Goal: Task Accomplishment & Management: Manage account settings

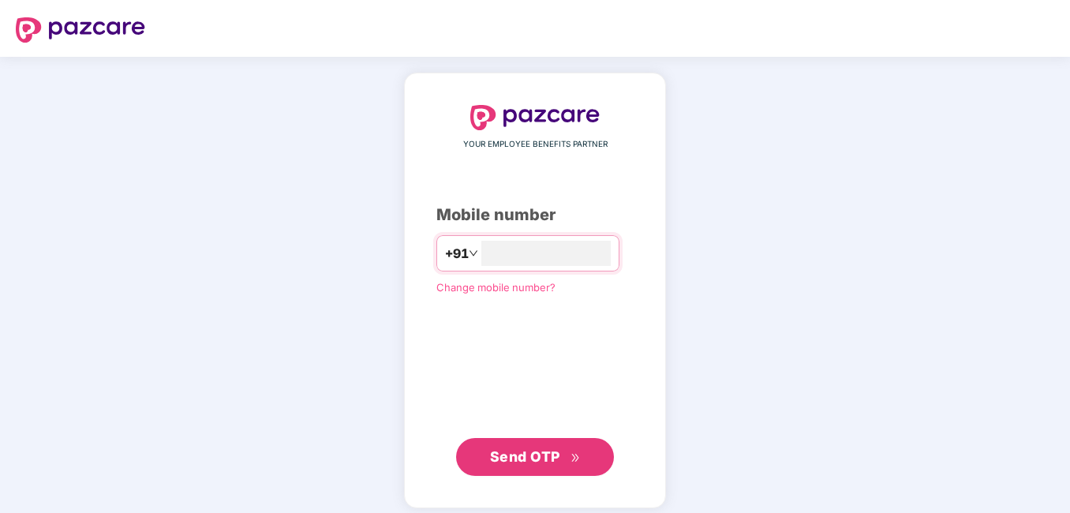
click at [525, 448] on span "Send OTP" at bounding box center [525, 456] width 70 height 17
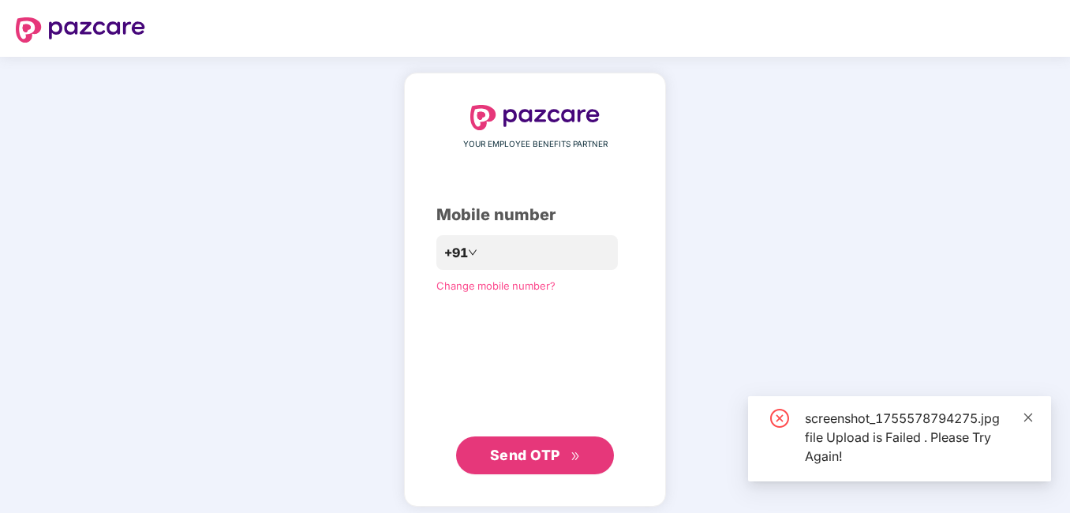
click at [1028, 335] on body "**********" at bounding box center [535, 256] width 1070 height 513
click at [1026, 414] on icon "close" at bounding box center [1027, 417] width 11 height 11
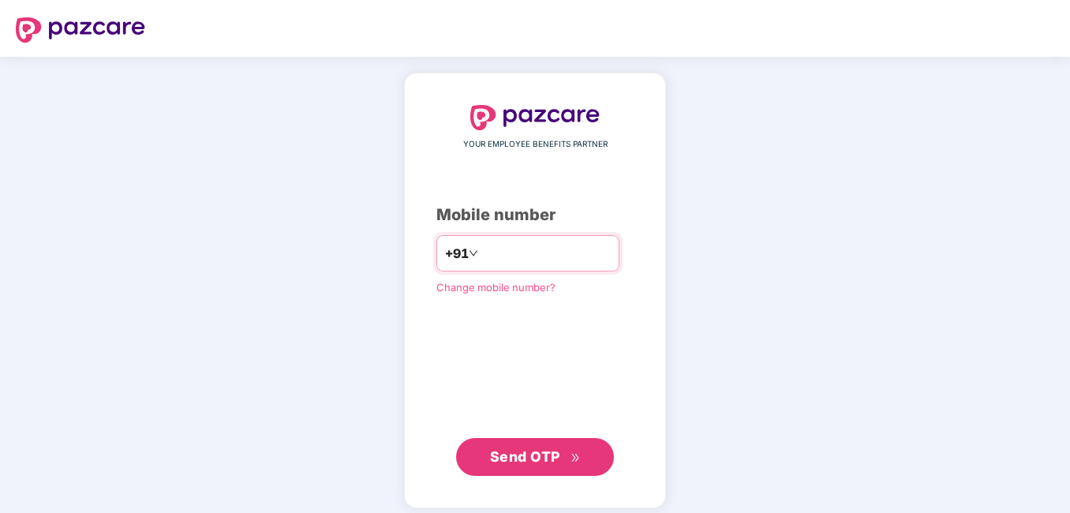
click at [481, 252] on input "**********" at bounding box center [545, 253] width 129 height 25
type input "**********"
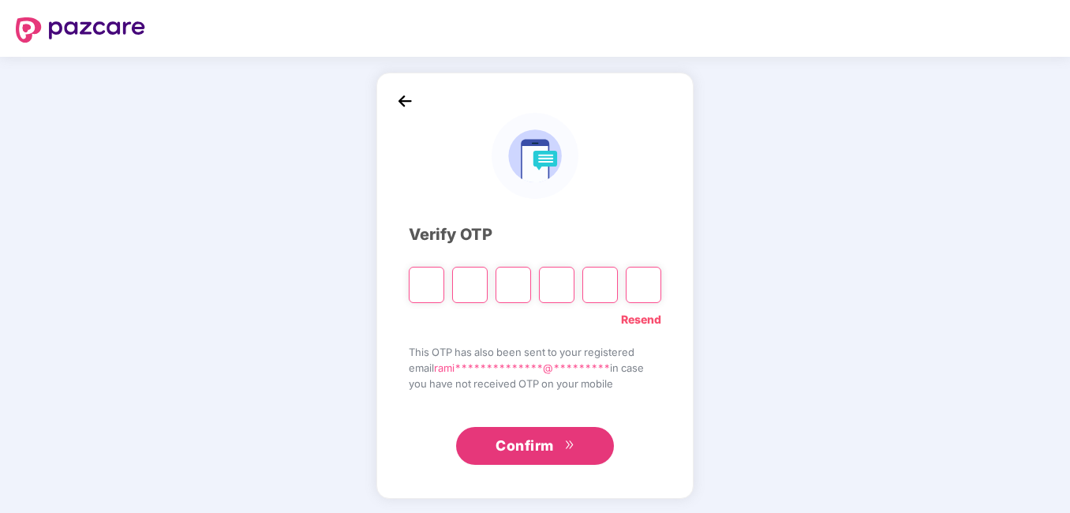
type input "*"
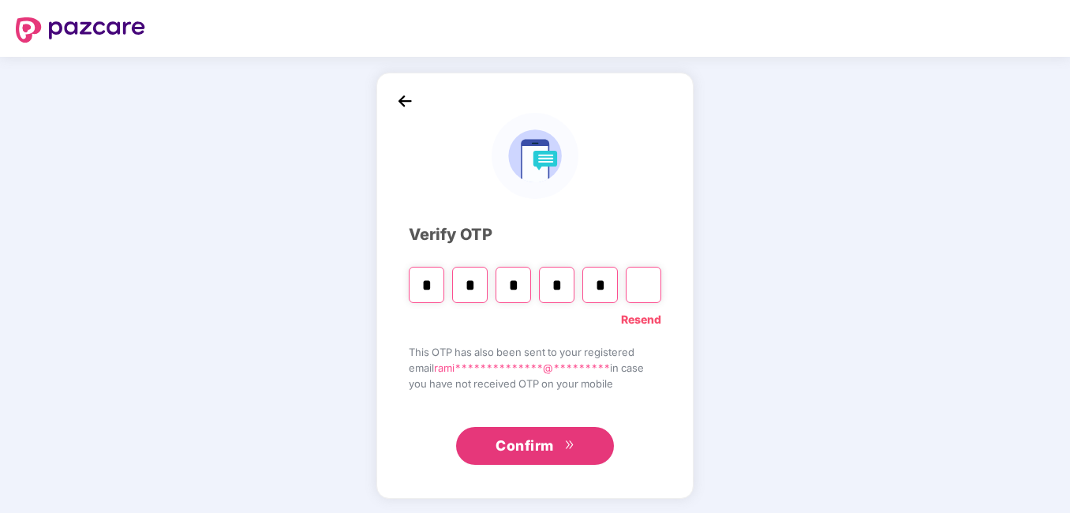
type input "*"
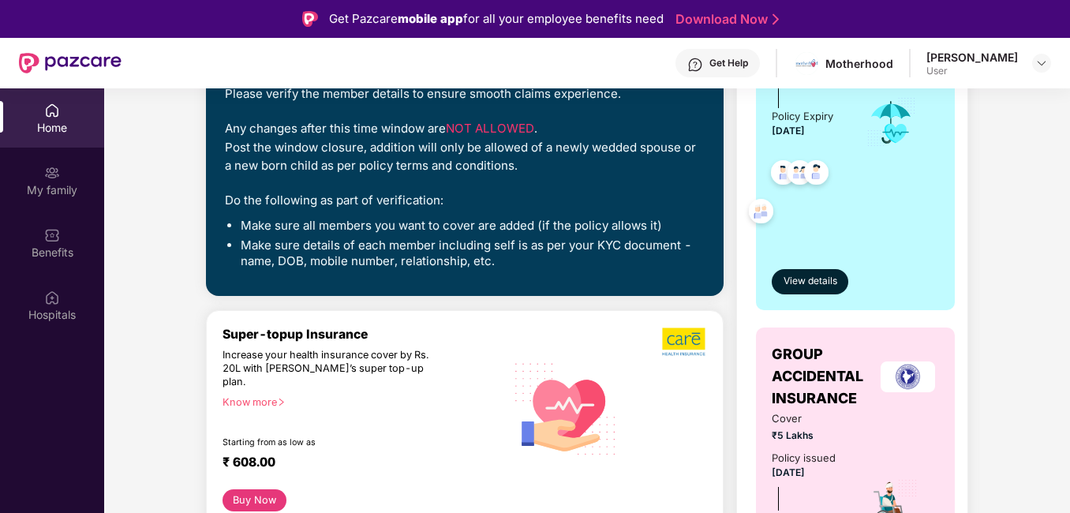
scroll to position [304, 0]
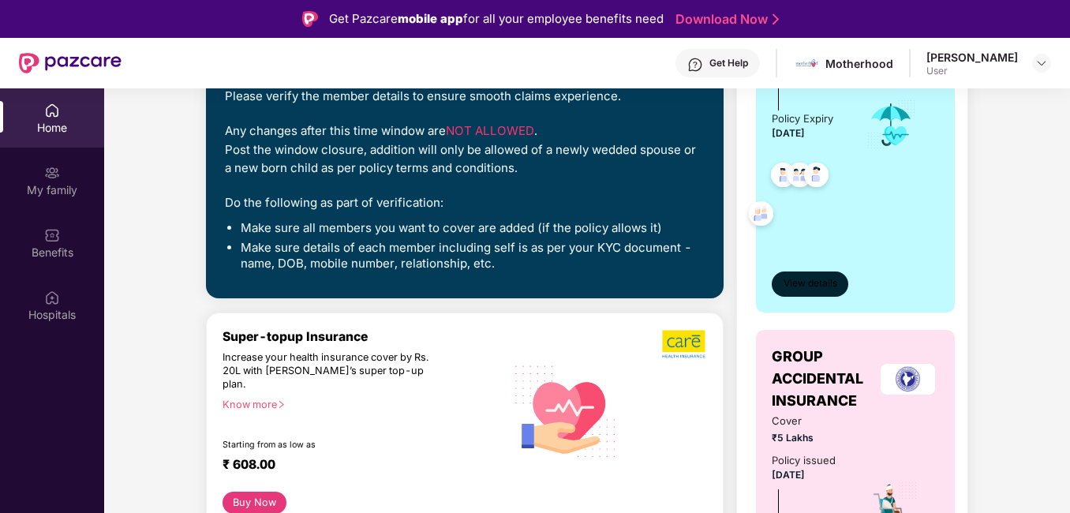
click at [795, 289] on span "View details" at bounding box center [810, 283] width 54 height 15
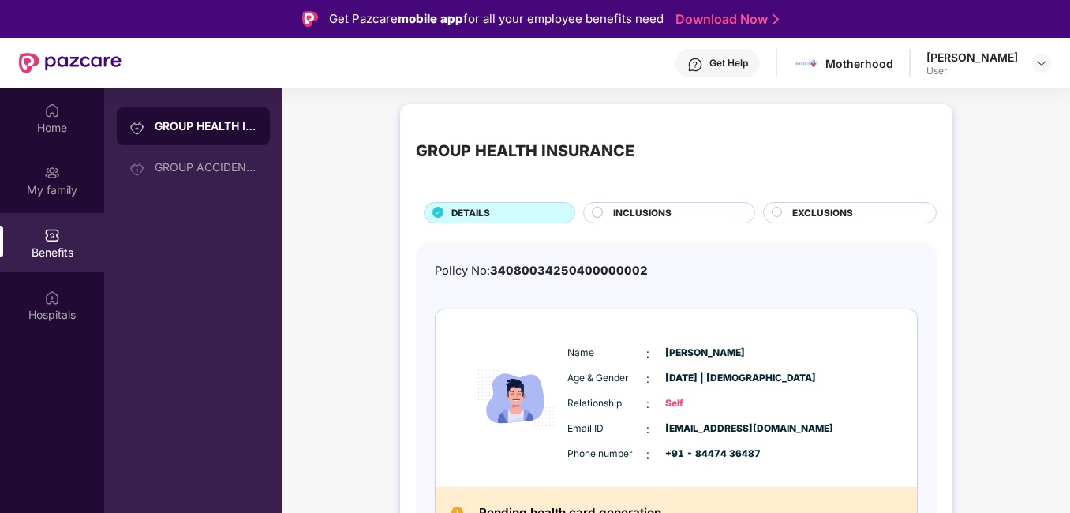
click at [671, 211] on div "INCLUSIONS" at bounding box center [675, 214] width 141 height 17
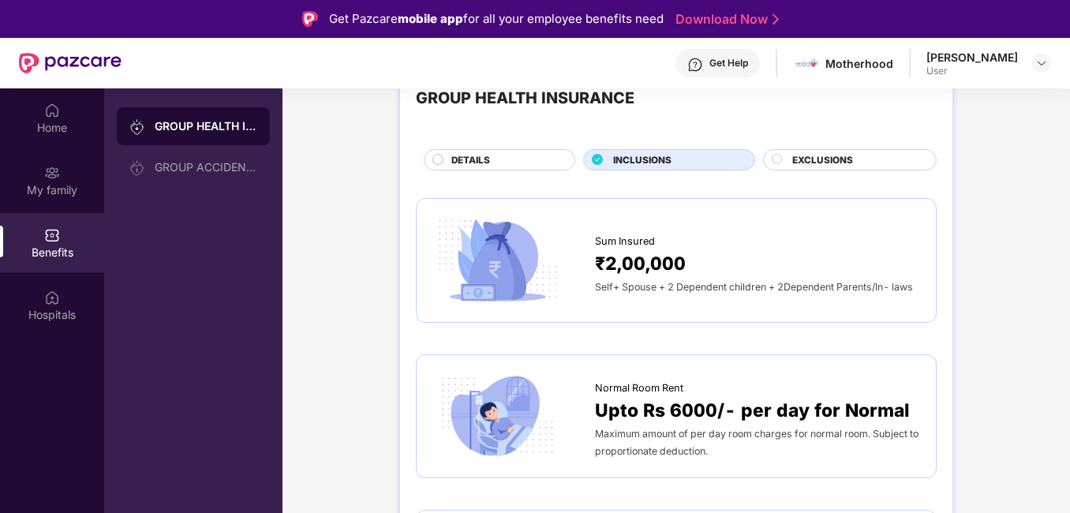
scroll to position [54, 0]
click at [667, 260] on span "₹2,00,000" at bounding box center [640, 263] width 91 height 28
click at [619, 263] on span "₹2,00,000" at bounding box center [640, 263] width 91 height 28
drag, startPoint x: 619, startPoint y: 263, endPoint x: 776, endPoint y: 262, distance: 157.0
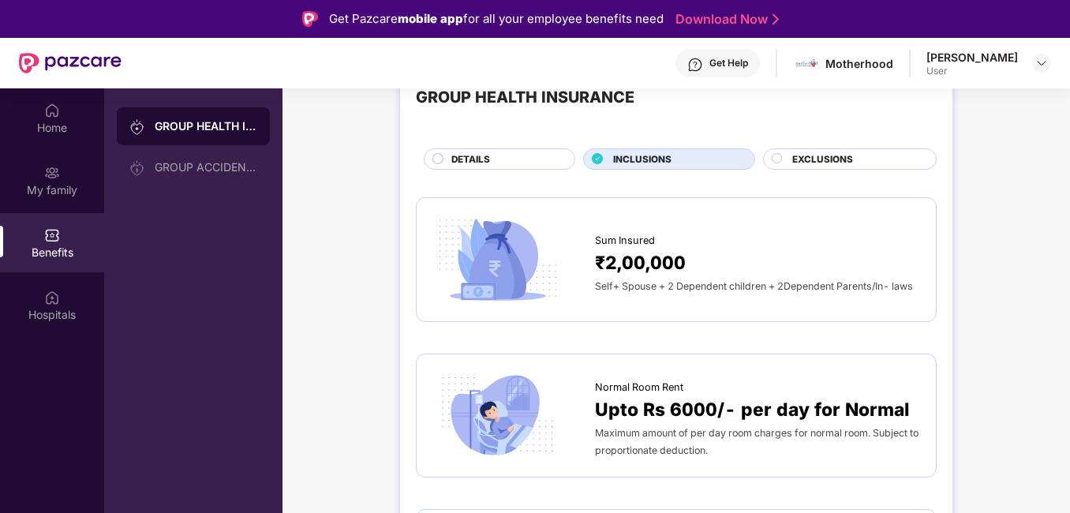
click at [776, 262] on div "₹2,00,000" at bounding box center [757, 263] width 325 height 28
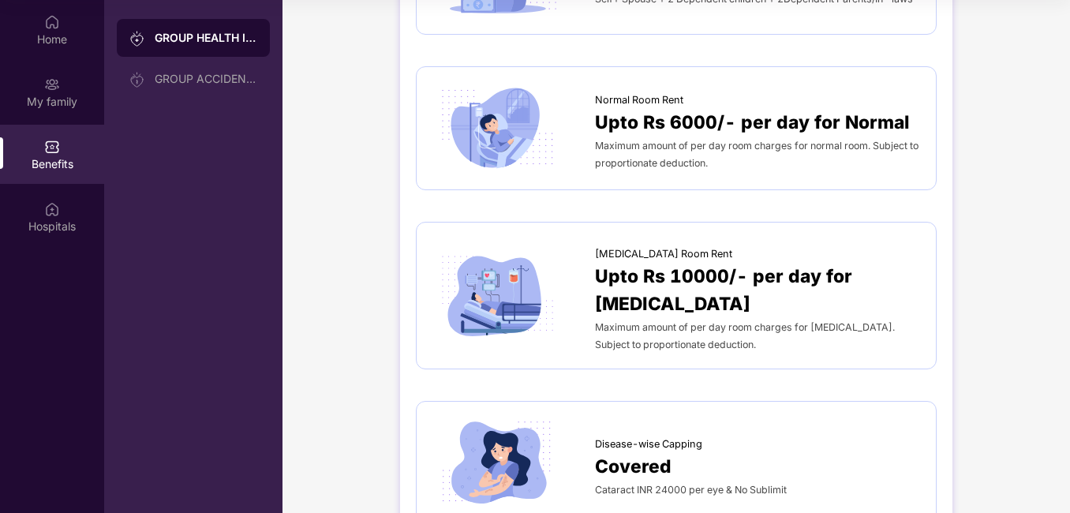
scroll to position [0, 0]
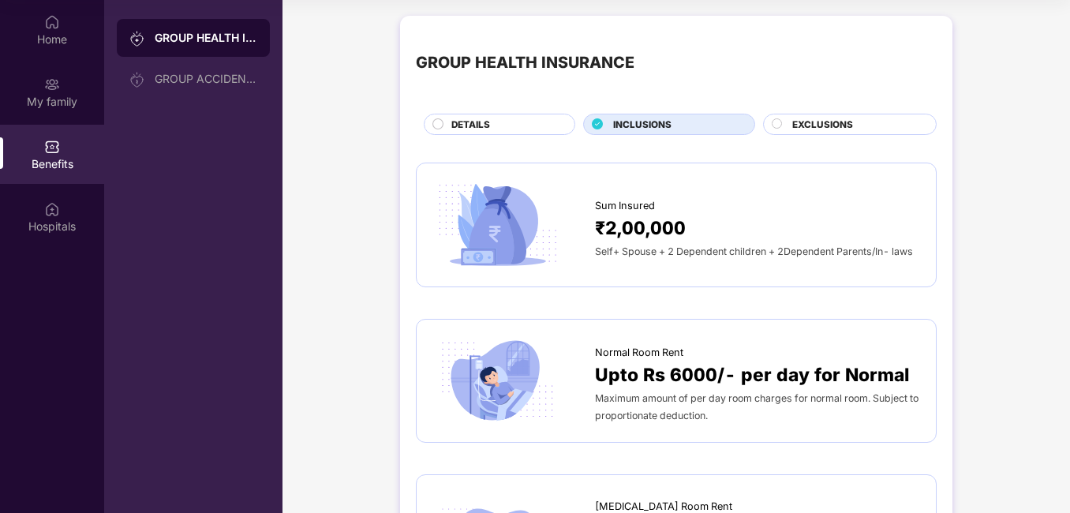
click at [796, 124] on span "EXCLUSIONS" at bounding box center [822, 125] width 61 height 14
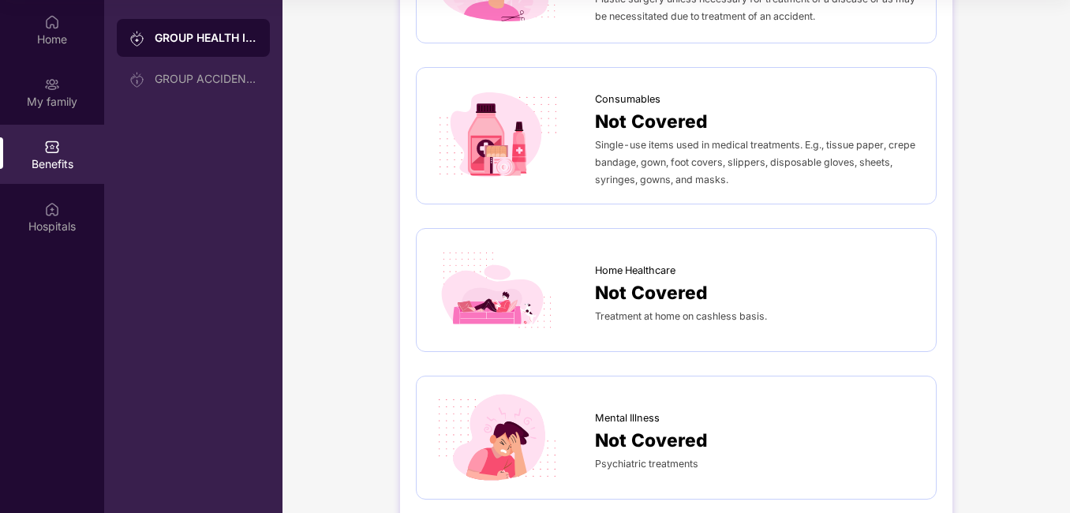
scroll to position [995, 0]
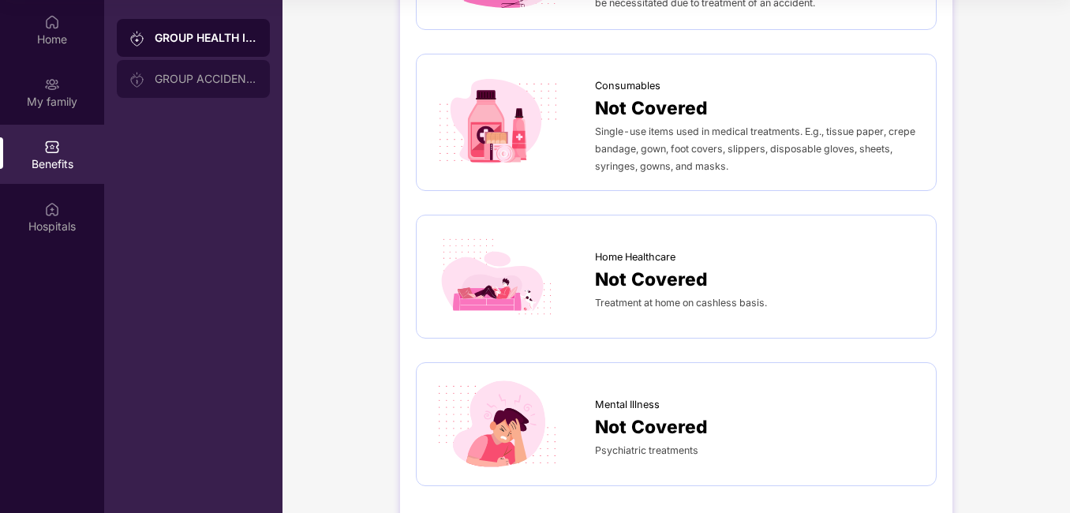
click at [229, 75] on div "GROUP ACCIDENTAL INSURANCE" at bounding box center [206, 79] width 103 height 13
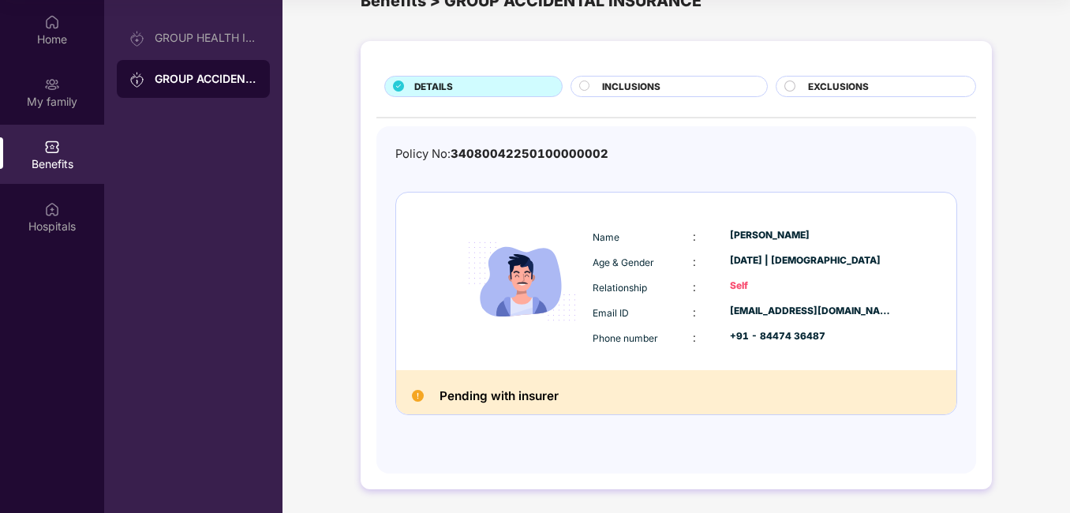
scroll to position [43, 0]
click at [611, 82] on span "INCLUSIONS" at bounding box center [631, 87] width 58 height 14
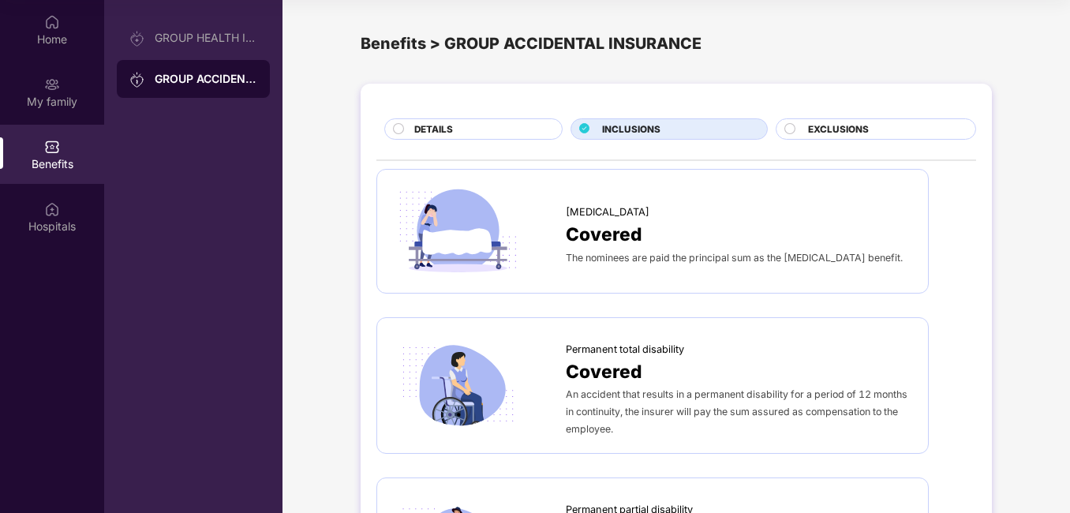
scroll to position [0, 0]
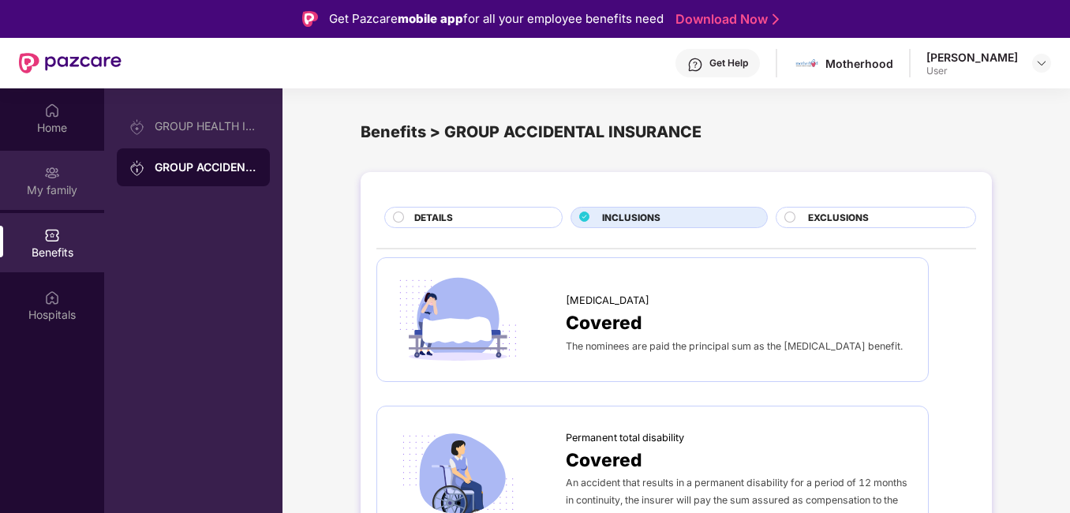
click at [36, 186] on div "My family" at bounding box center [52, 190] width 104 height 16
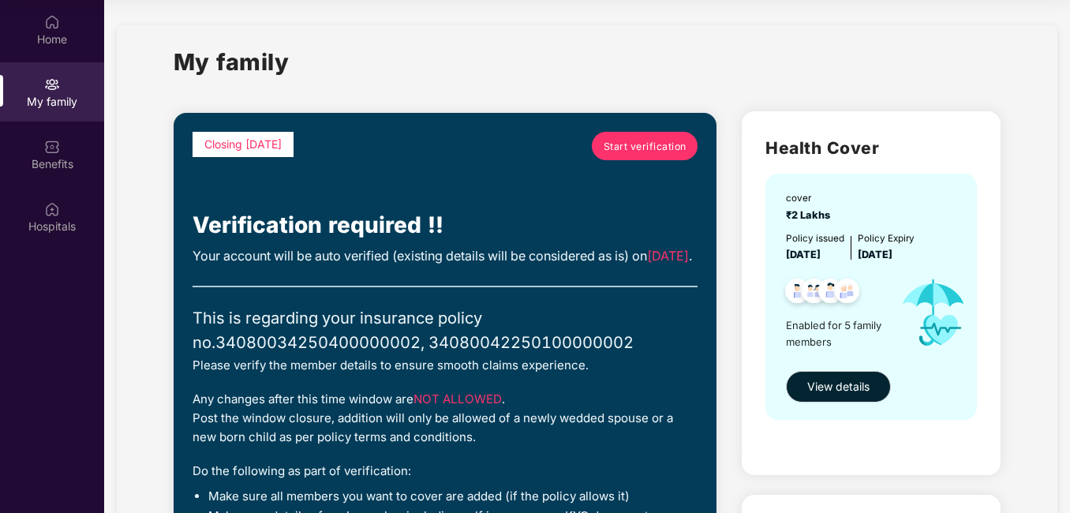
click at [622, 146] on span "Start verification" at bounding box center [645, 146] width 83 height 15
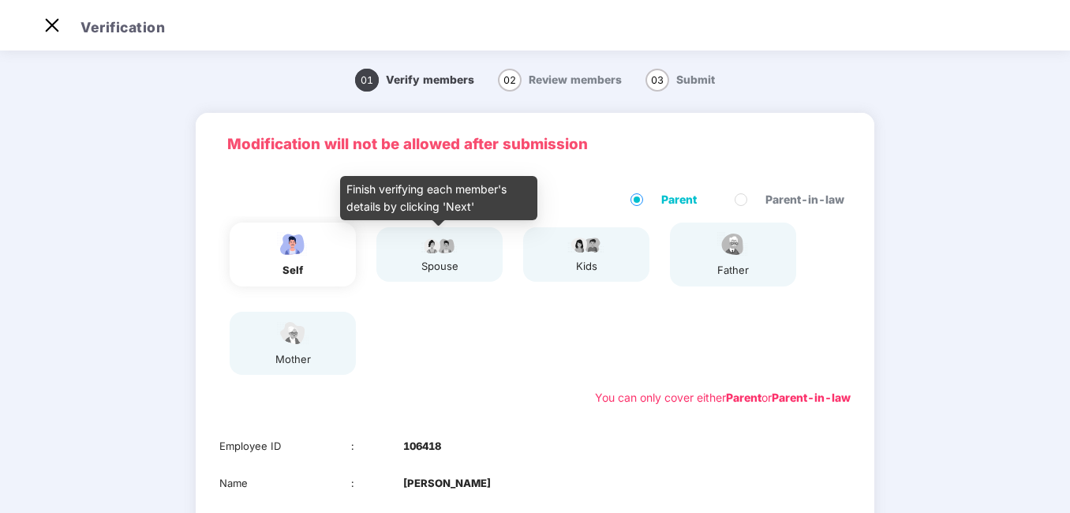
click at [447, 252] on img at bounding box center [439, 244] width 39 height 19
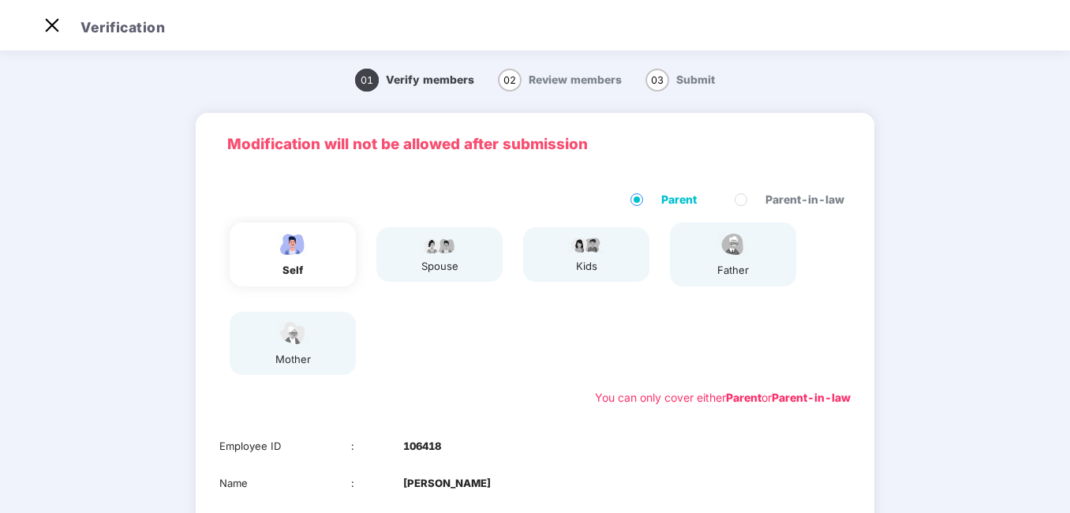
scroll to position [243, 0]
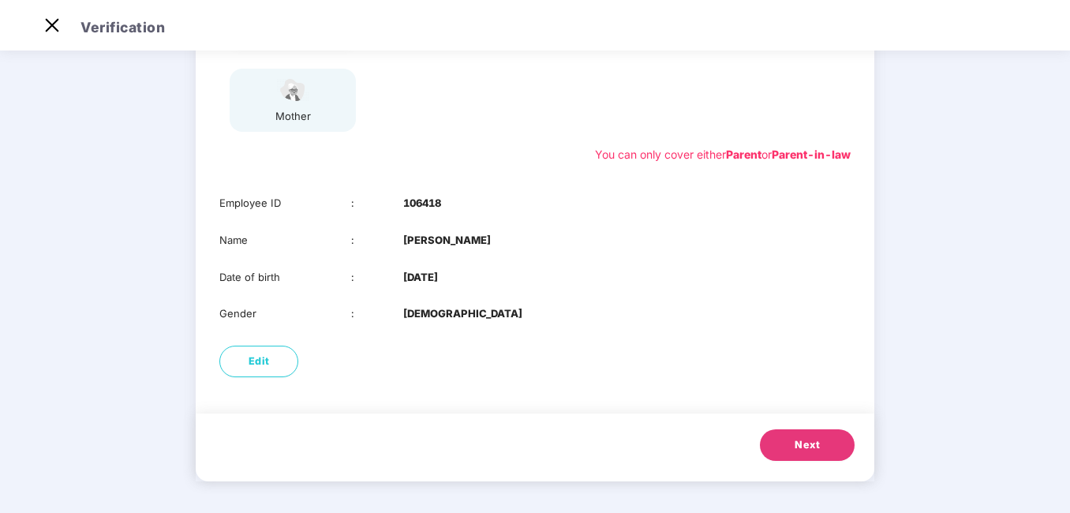
click at [809, 449] on span "Next" at bounding box center [806, 445] width 25 height 16
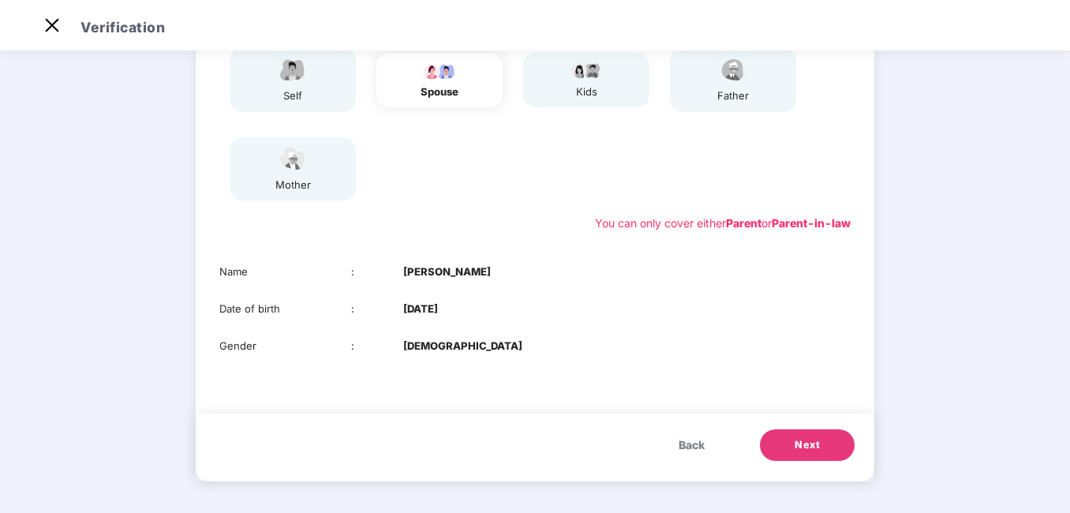
scroll to position [174, 0]
click at [809, 449] on span "Next" at bounding box center [806, 445] width 25 height 16
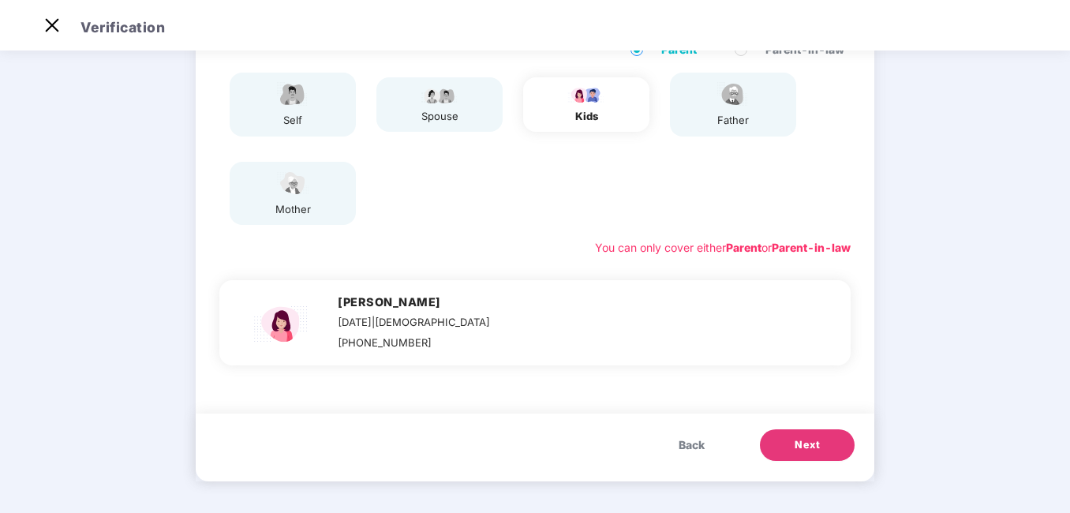
click at [809, 449] on span "Next" at bounding box center [806, 445] width 25 height 16
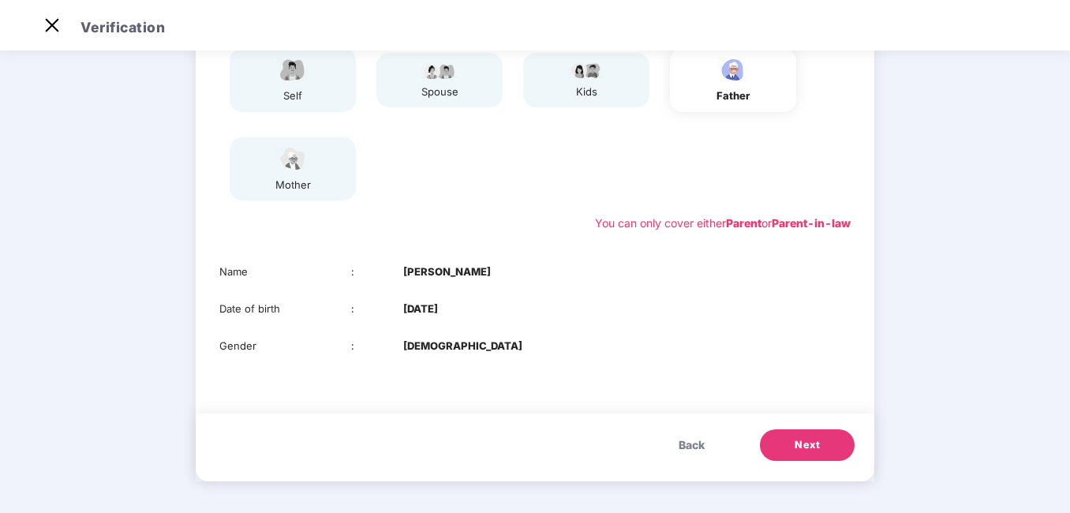
click at [688, 447] on span "Back" at bounding box center [691, 444] width 26 height 17
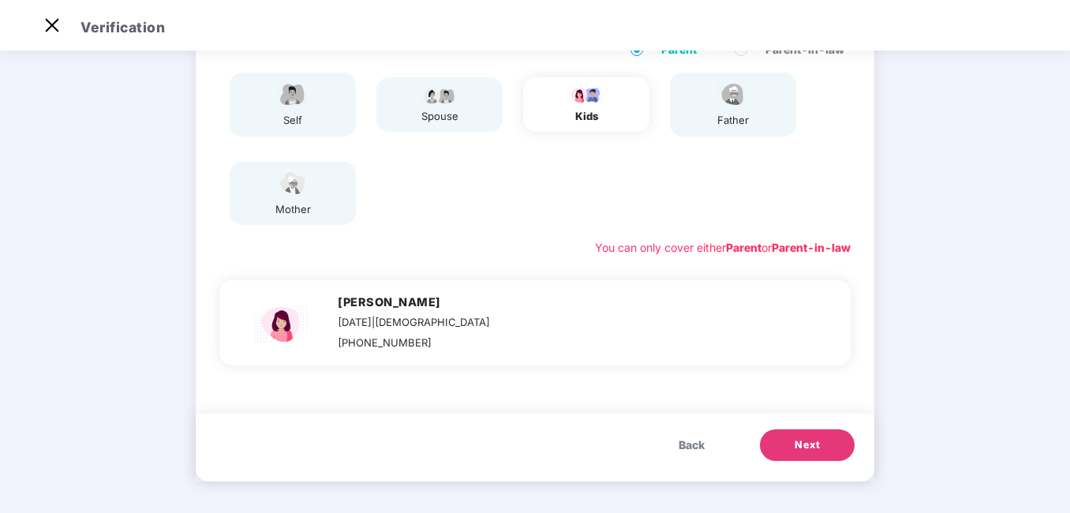
scroll to position [150, 0]
click at [770, 448] on button "Next" at bounding box center [807, 445] width 95 height 32
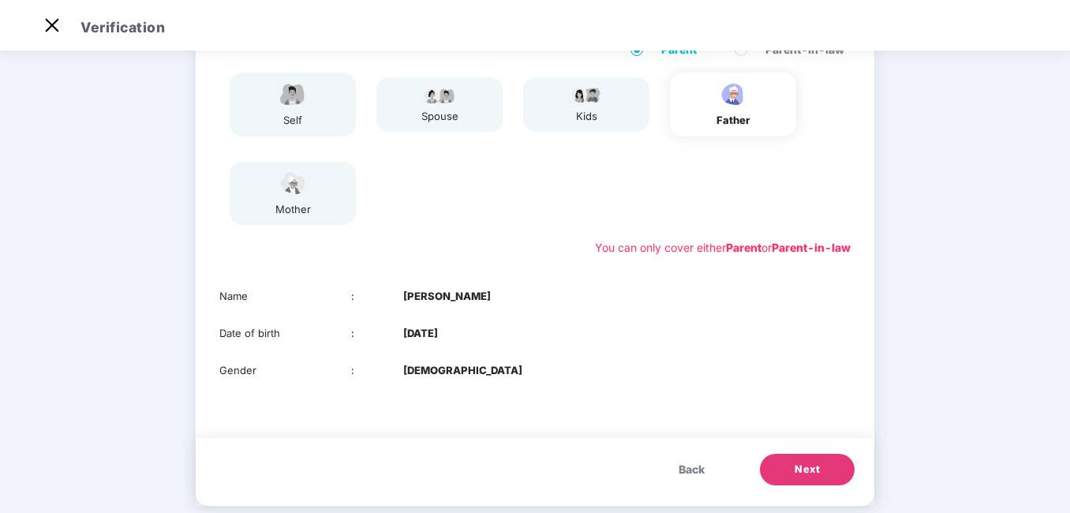
click at [770, 448] on div "Back Next" at bounding box center [535, 472] width 678 height 68
click at [798, 469] on span "Next" at bounding box center [806, 470] width 25 height 16
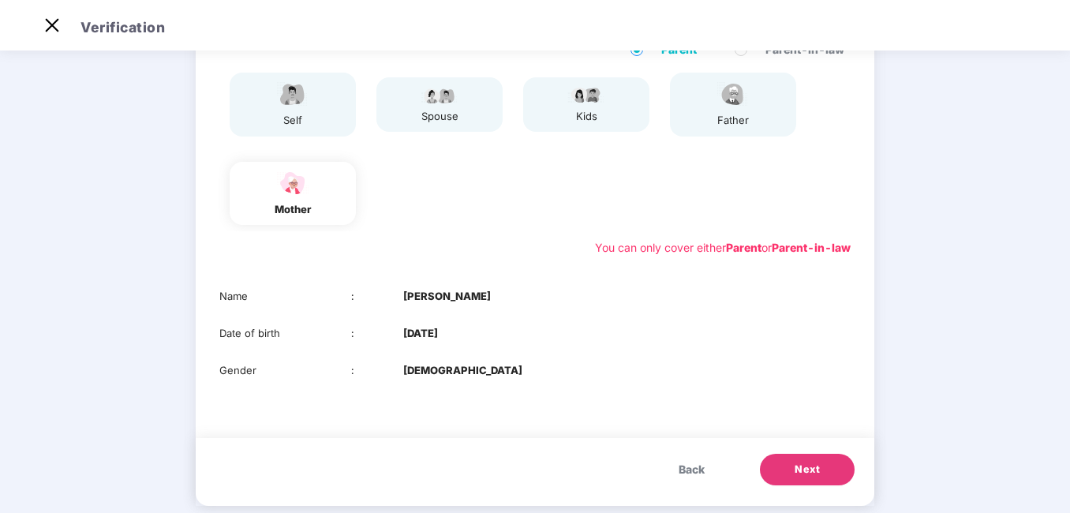
click at [798, 469] on span "Next" at bounding box center [806, 470] width 25 height 16
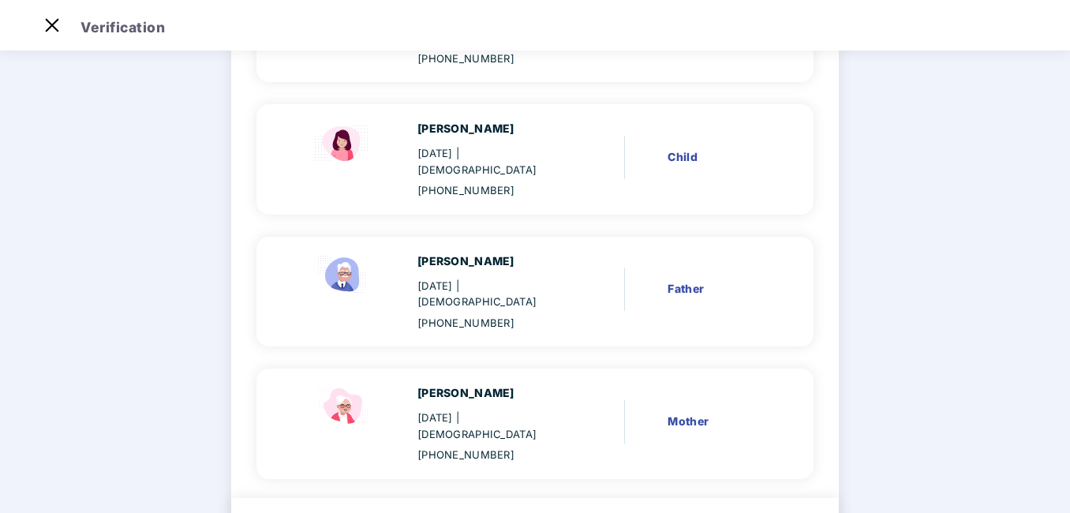
scroll to position [387, 0]
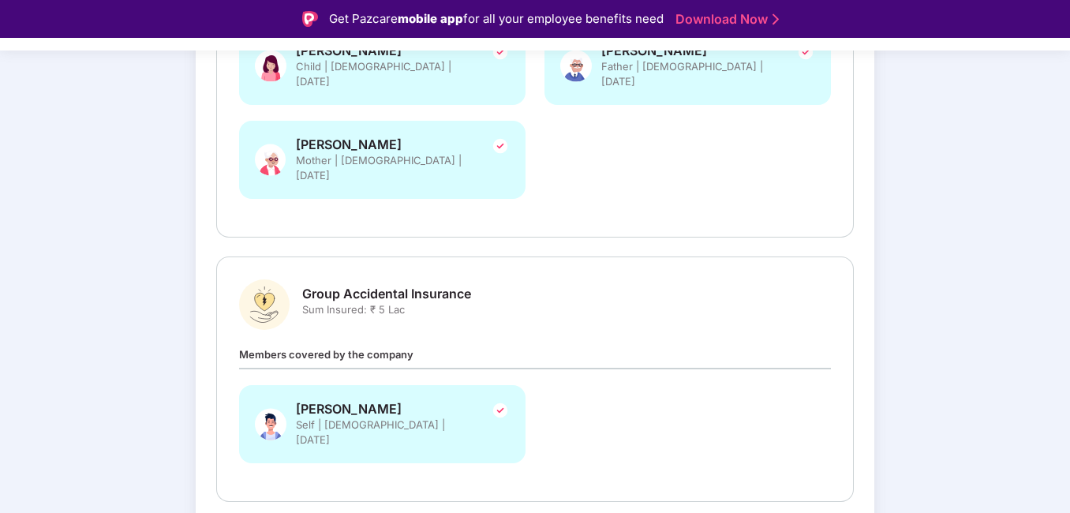
scroll to position [488, 0]
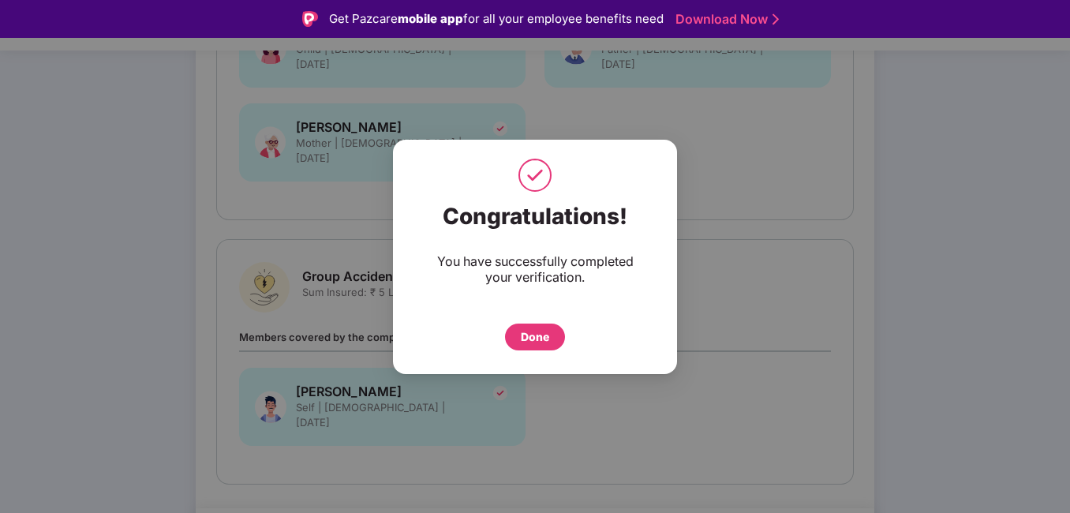
click at [532, 338] on div "Done" at bounding box center [535, 336] width 28 height 17
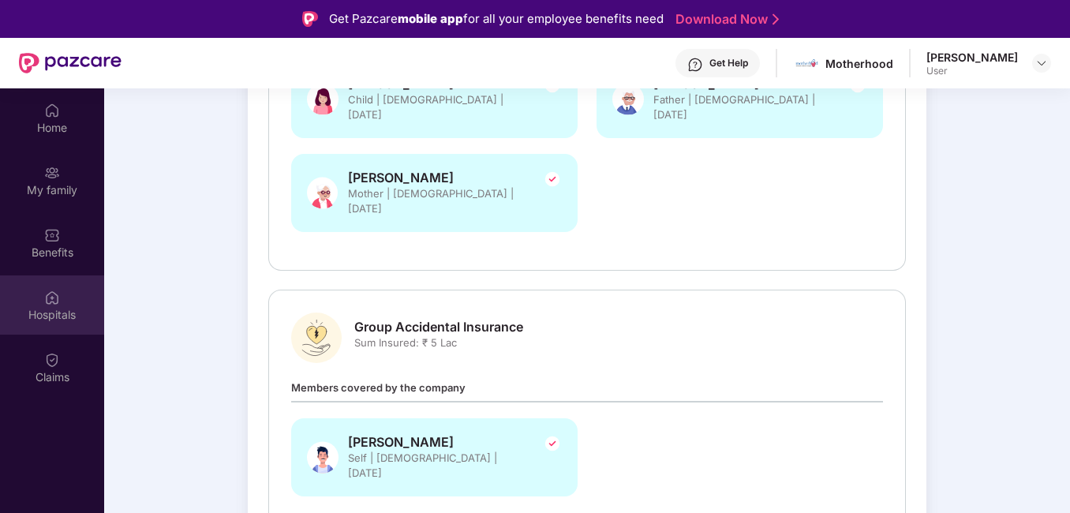
click at [70, 307] on div "Hospitals" at bounding box center [52, 315] width 104 height 16
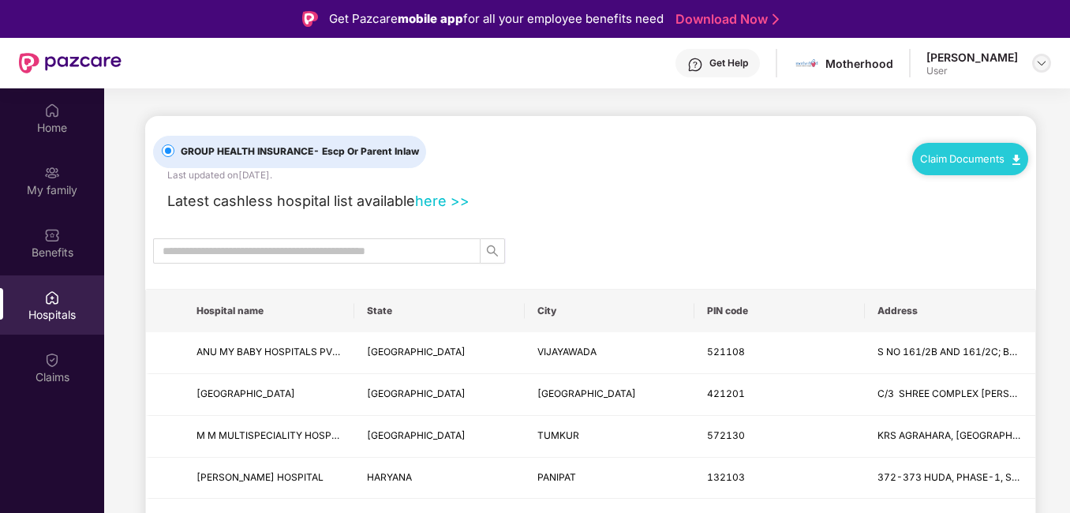
click at [1041, 62] on img at bounding box center [1041, 63] width 13 height 13
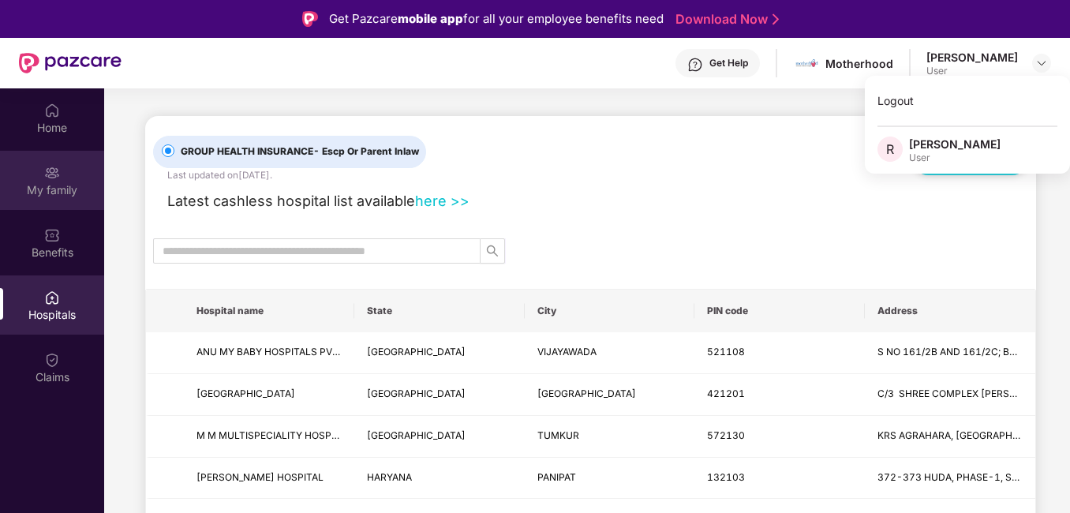
click at [47, 174] on img at bounding box center [52, 173] width 16 height 16
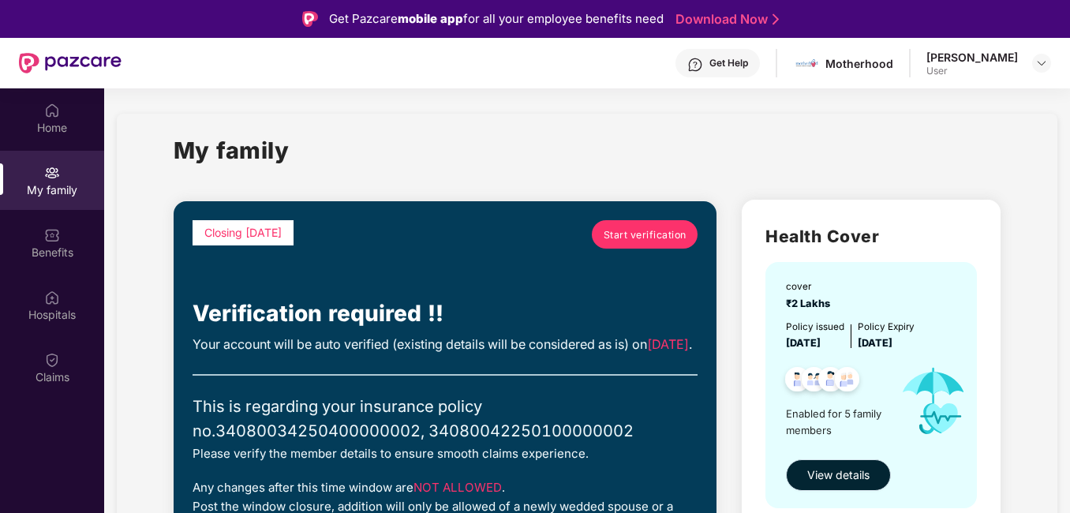
click at [841, 469] on span "View details" at bounding box center [838, 474] width 62 height 17
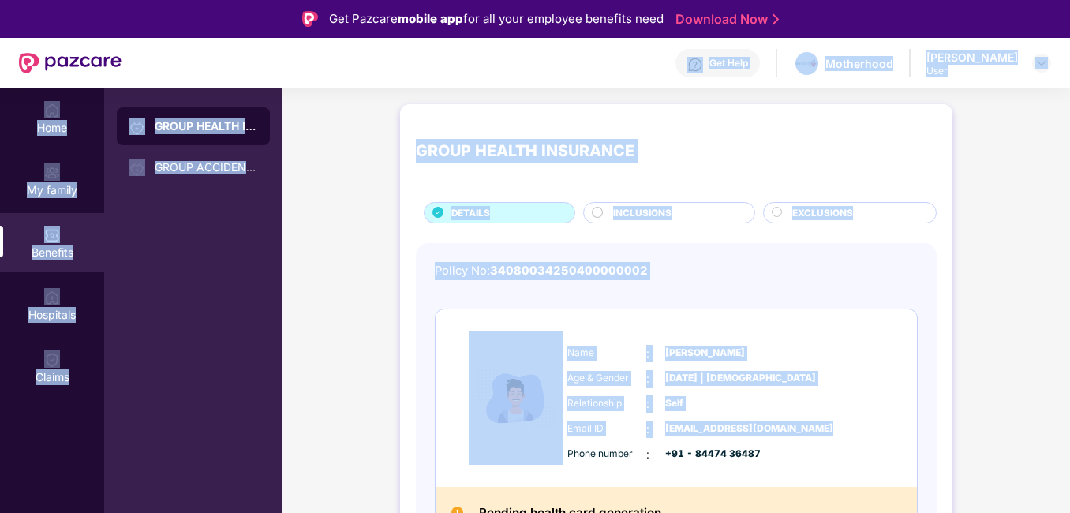
drag, startPoint x: 338, startPoint y: 57, endPoint x: 892, endPoint y: 434, distance: 670.0
click at [892, 434] on div "Get Pazcare mobile app for all your employee benefits need Download Now Get Hel…" at bounding box center [535, 300] width 1070 height 601
drag, startPoint x: 892, startPoint y: 434, endPoint x: 791, endPoint y: 331, distance: 144.5
click at [791, 331] on div "Name : Raminder Singh Age & Gender : 08 Jan 1987 | Male Relationship : Self Ema…" at bounding box center [675, 398] width 481 height 178
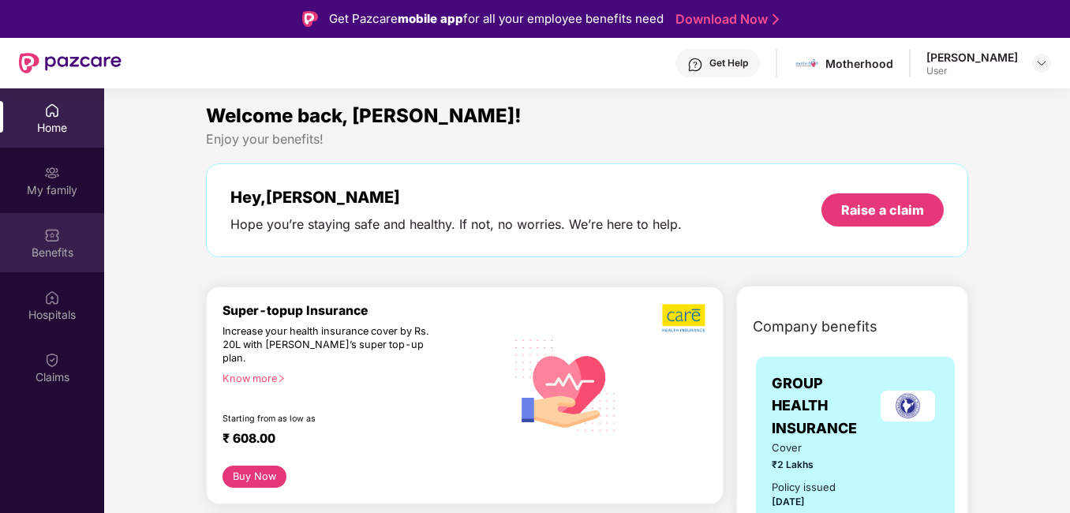
click at [58, 245] on div "Benefits" at bounding box center [52, 253] width 104 height 16
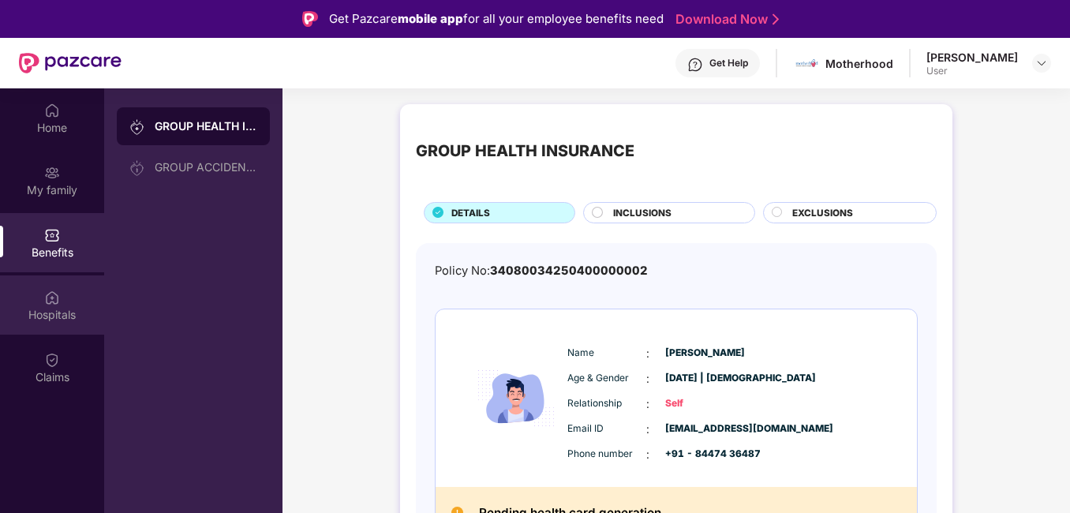
click at [49, 290] on img at bounding box center [52, 298] width 16 height 16
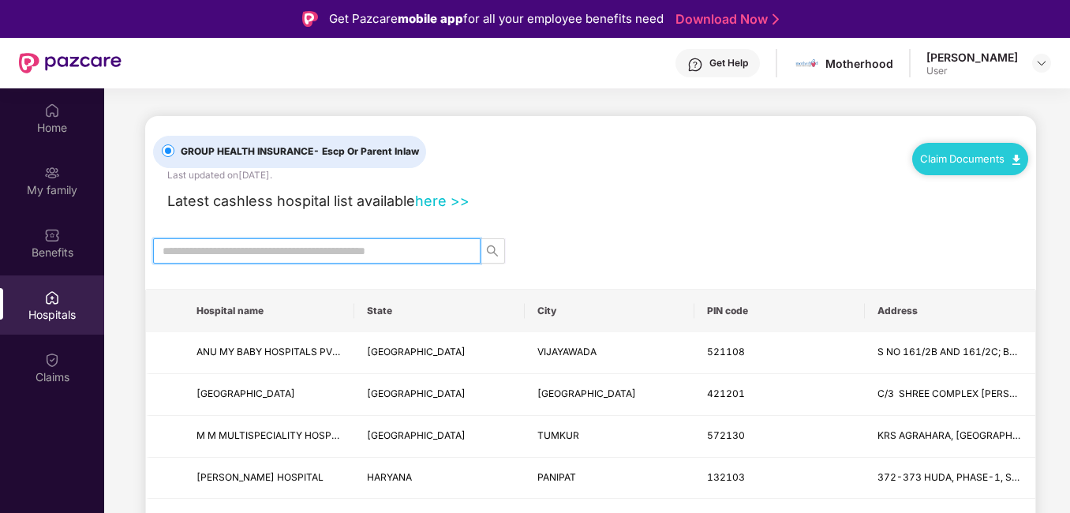
click at [312, 257] on input "text" at bounding box center [311, 250] width 296 height 17
type input "*"
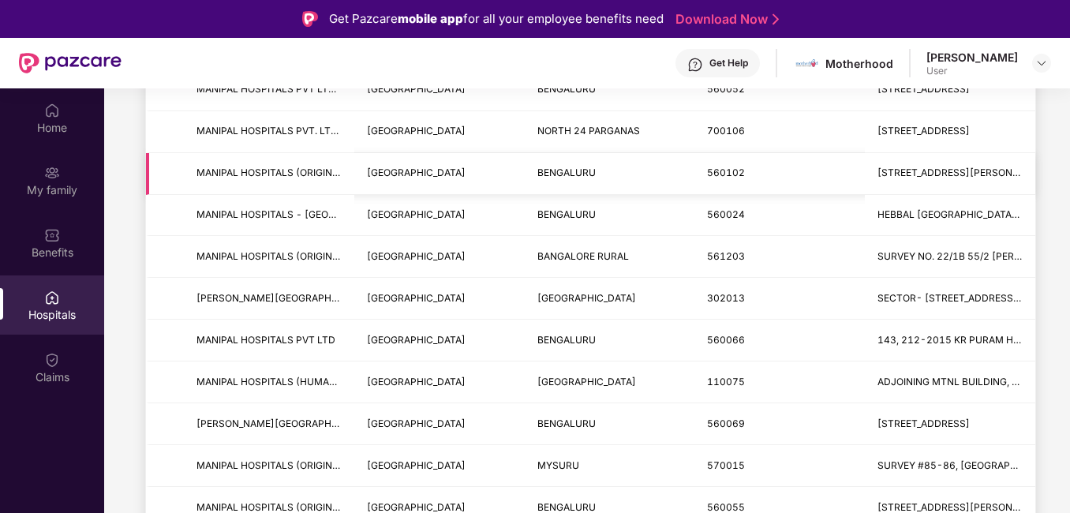
scroll to position [264, 0]
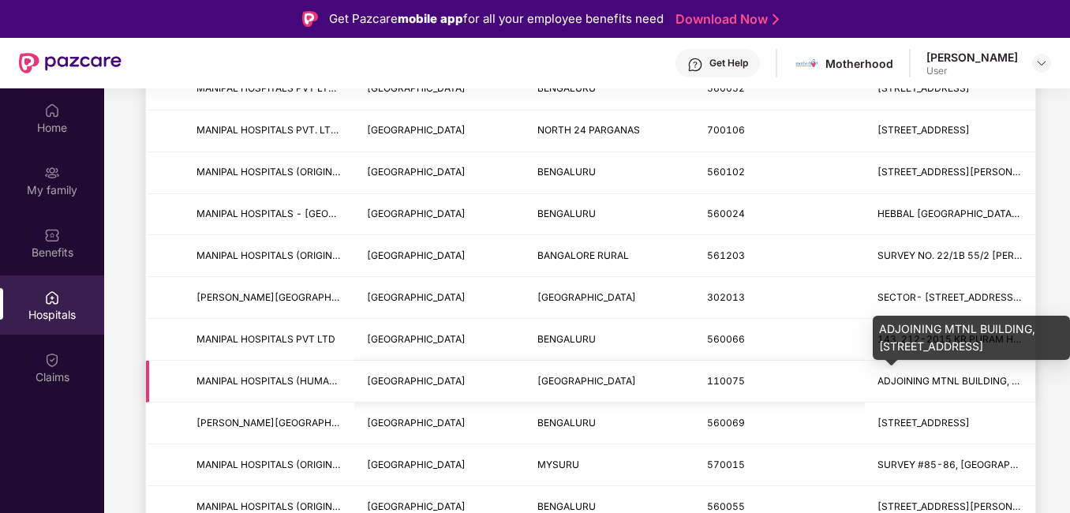
type input "**********"
click at [880, 377] on span "ADJOINING MTNL BUILDING, [STREET_ADDRESS]" at bounding box center [990, 381] width 226 height 12
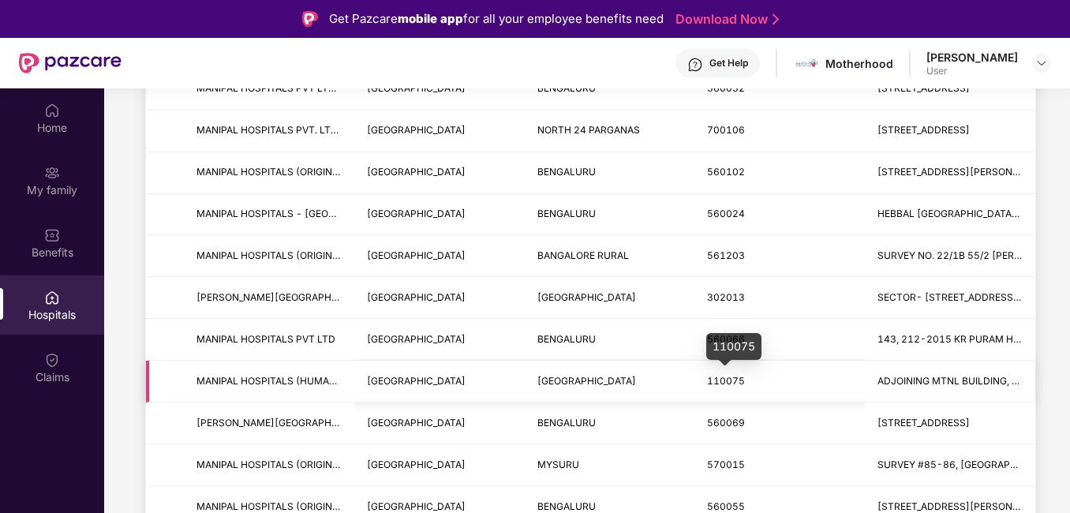
click at [717, 378] on span "110075" at bounding box center [726, 381] width 38 height 12
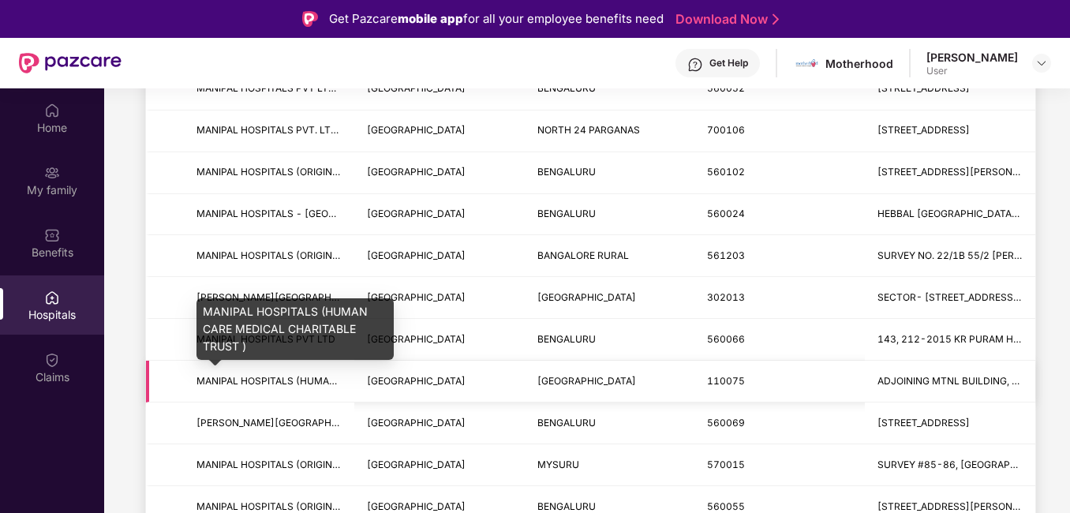
click at [268, 376] on span "MANIPAL HOSPITALS (HUMAN CARE MEDICAL CHARITABLE TRUST )" at bounding box center [353, 381] width 314 height 12
